Goal: Transaction & Acquisition: Purchase product/service

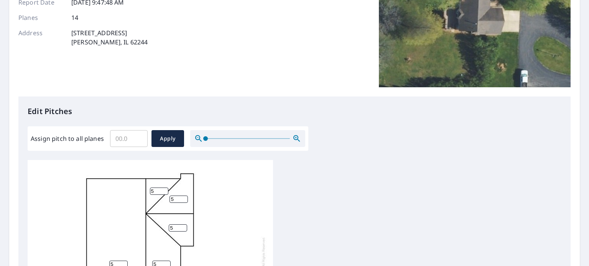
scroll to position [153, 0]
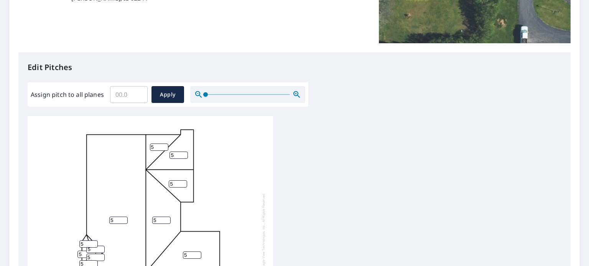
click at [130, 93] on input "Assign pitch to all planes" at bounding box center [129, 94] width 38 height 21
type input "6"
click at [176, 92] on span "Apply" at bounding box center [168, 95] width 20 height 10
type input "6"
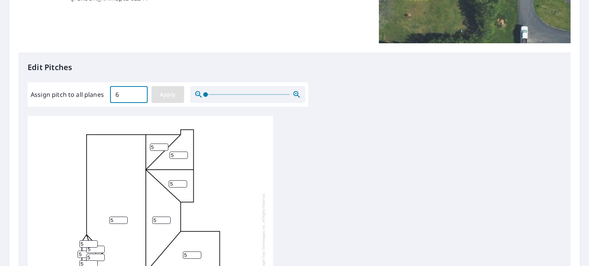
type input "6"
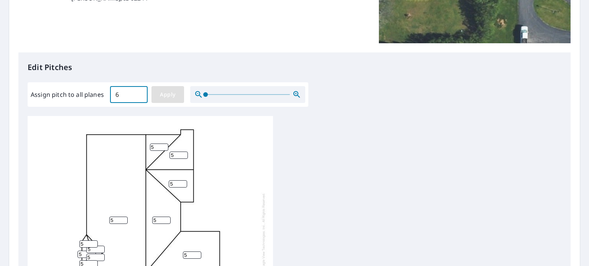
type input "6"
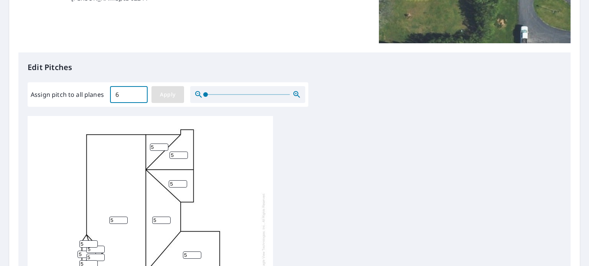
type input "6"
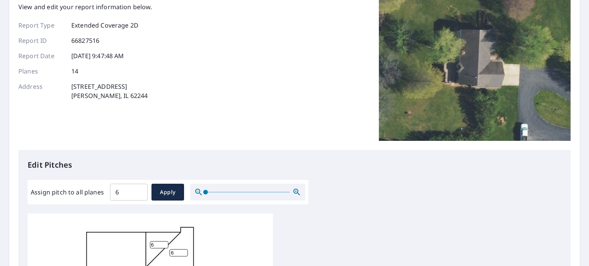
scroll to position [0, 0]
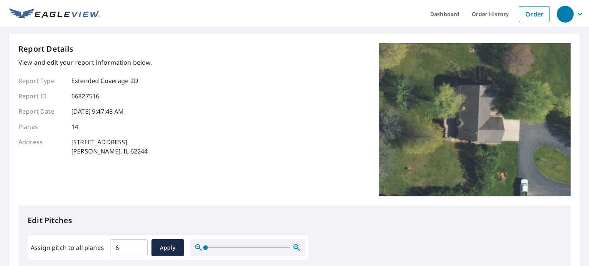
click at [122, 245] on input "6" at bounding box center [129, 247] width 38 height 21
type input "5"
click at [171, 249] on span "Apply" at bounding box center [168, 248] width 20 height 10
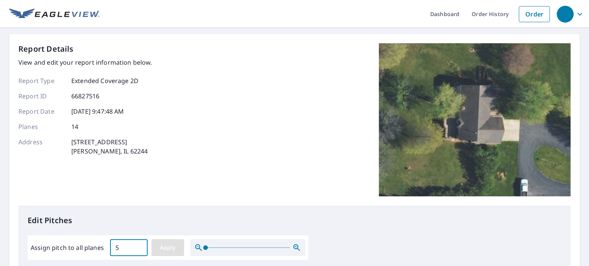
type input "5"
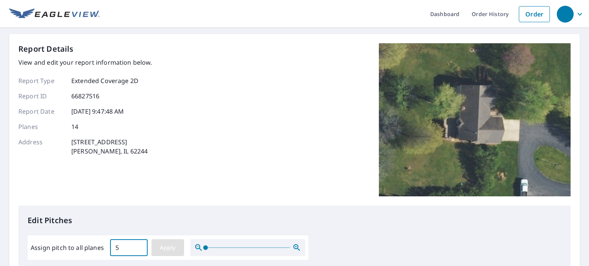
type input "5"
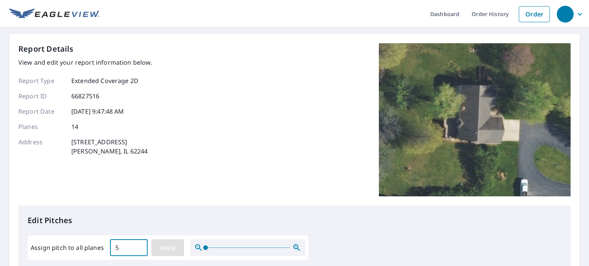
type input "5"
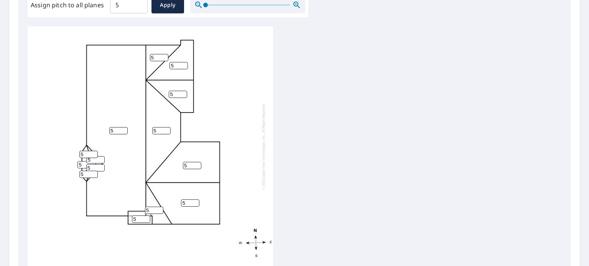
scroll to position [340, 0]
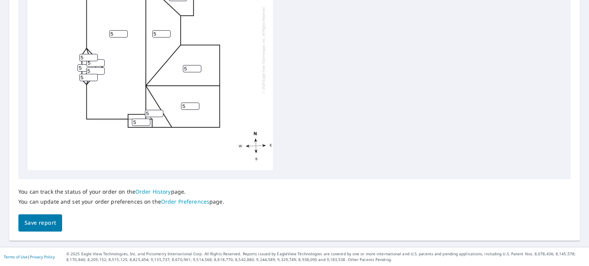
click at [51, 226] on span "Save report" at bounding box center [40, 224] width 31 height 10
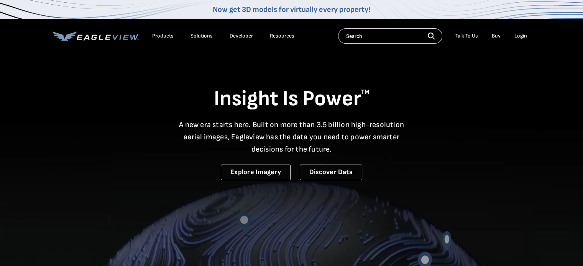
click at [519, 35] on div "Login" at bounding box center [520, 36] width 13 height 7
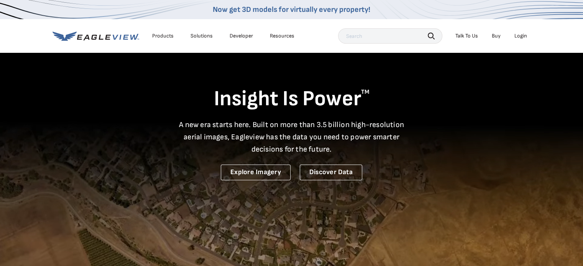
click at [524, 34] on div "Login" at bounding box center [520, 36] width 13 height 7
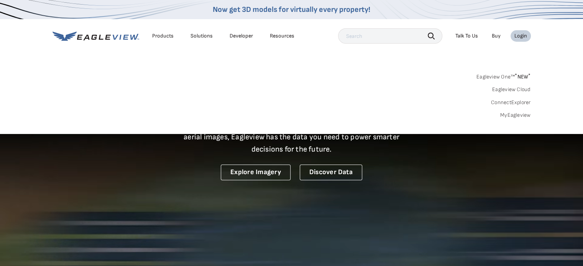
click at [503, 75] on link "Eagleview One™ * NEW *" at bounding box center [504, 75] width 54 height 9
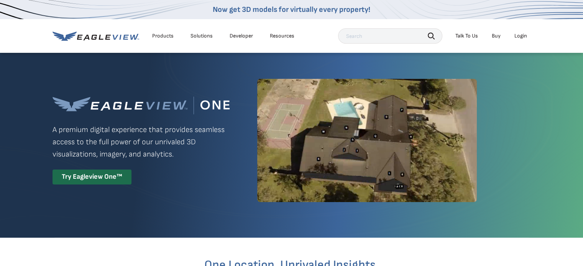
click at [522, 35] on div "Login" at bounding box center [520, 36] width 13 height 7
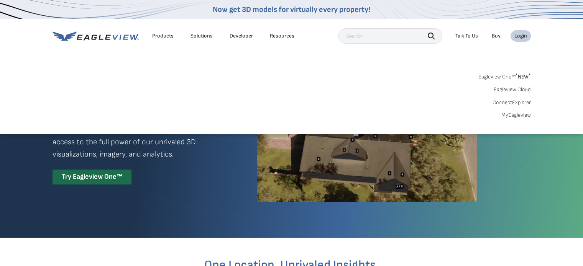
click at [517, 112] on div "Eagleview One™ * NEW * Eagleview Cloud ConnectExplorer MyEagleview" at bounding box center [292, 95] width 478 height 48
click at [516, 115] on link "MyEagleview" at bounding box center [516, 115] width 30 height 7
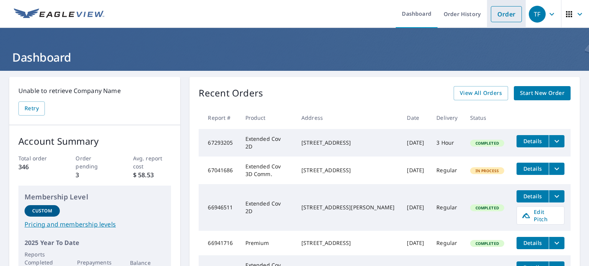
click at [497, 10] on link "Order" at bounding box center [506, 14] width 31 height 16
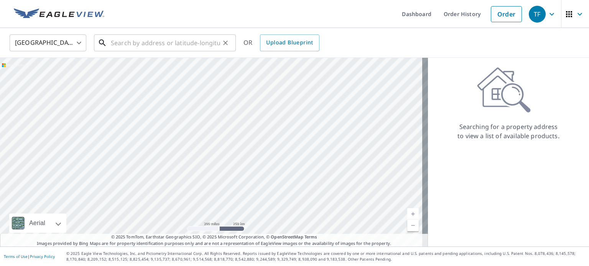
click at [166, 41] on input "text" at bounding box center [165, 42] width 109 height 21
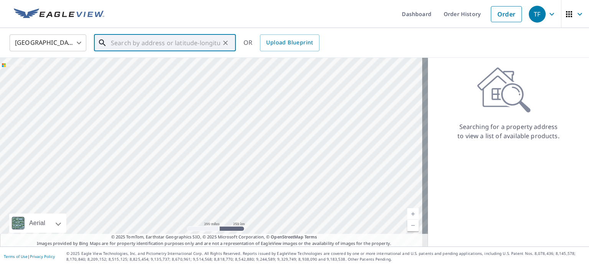
paste input "4833 River Rock Ln Smithton, IL"
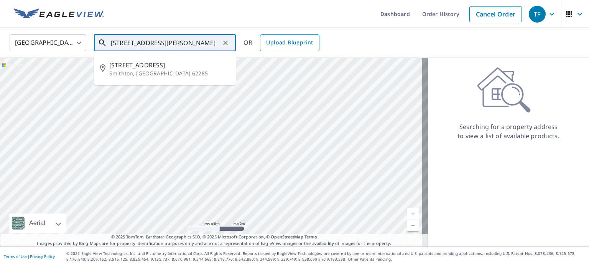
type input "4833 River Rock Ln Smithton, IL"
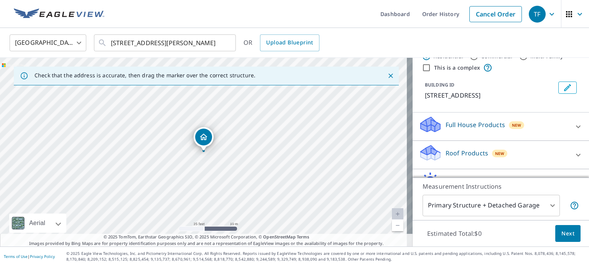
scroll to position [72, 0]
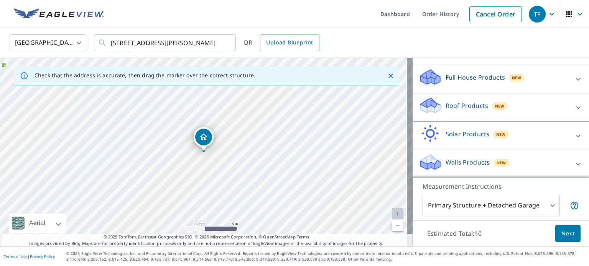
click at [459, 109] on p "Roof Products" at bounding box center [466, 105] width 43 height 9
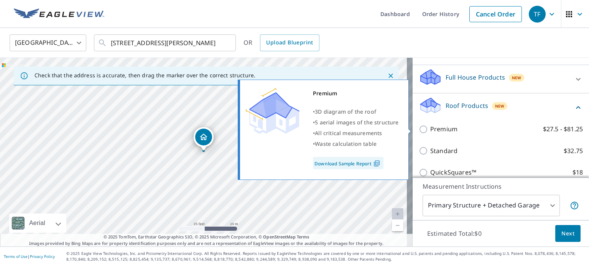
click at [439, 128] on p "Premium" at bounding box center [443, 130] width 27 height 10
click at [430, 128] on input "Premium $27.5 - $81.25" at bounding box center [425, 129] width 12 height 9
checkbox input "true"
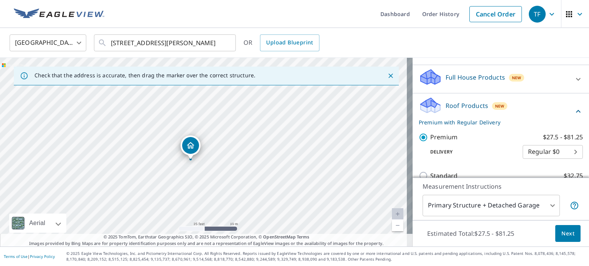
click at [562, 237] on span "Next" at bounding box center [567, 234] width 13 height 10
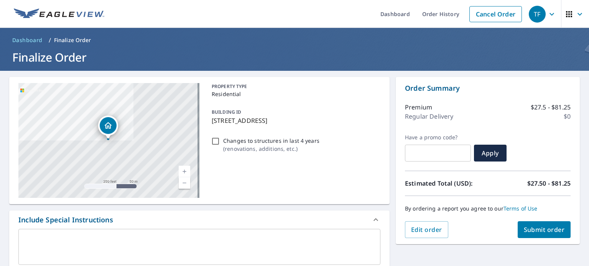
click at [537, 230] on span "Submit order" at bounding box center [544, 230] width 41 height 8
